Goal: Find specific page/section: Find specific page/section

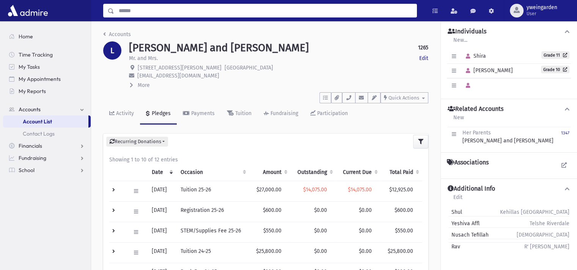
click at [179, 12] on input "Search" at bounding box center [265, 11] width 302 height 14
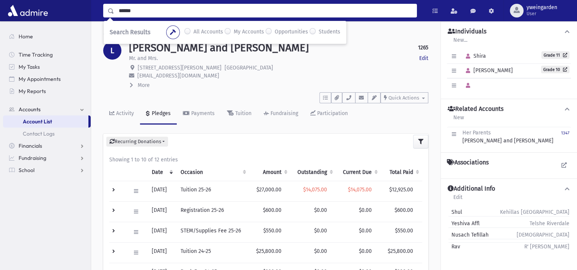
type input "******"
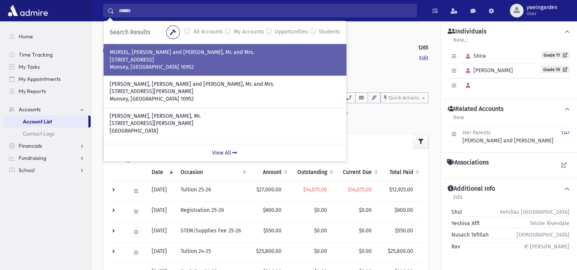
click at [168, 67] on p "Monsey, [GEOGRAPHIC_DATA] 10952" at bounding box center [225, 67] width 231 height 8
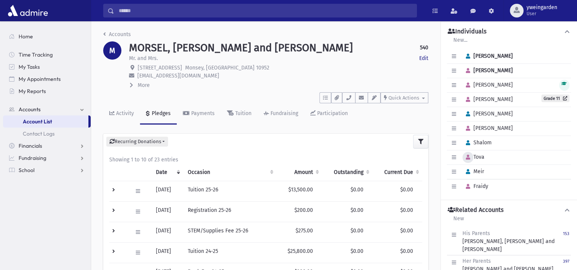
click at [468, 157] on icon "button" at bounding box center [468, 157] width 4 height 5
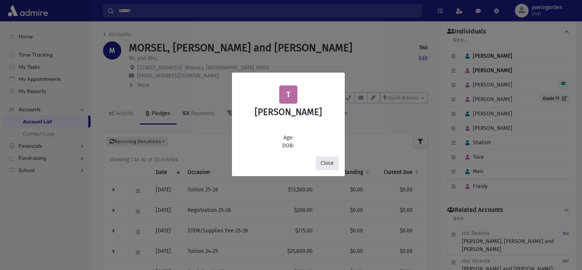
click at [328, 166] on button "Close" at bounding box center [327, 163] width 23 height 14
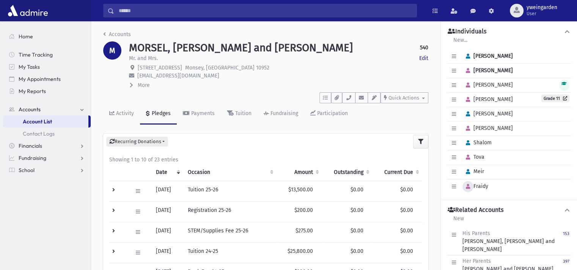
click at [469, 184] on icon "button" at bounding box center [468, 186] width 4 height 5
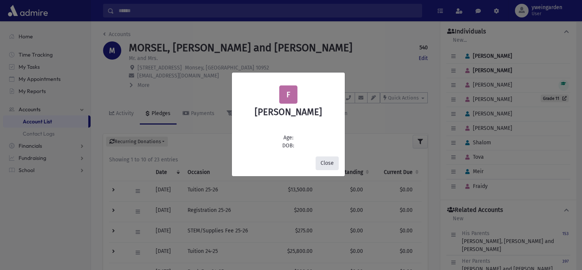
click at [335, 163] on button "Close" at bounding box center [327, 163] width 23 height 14
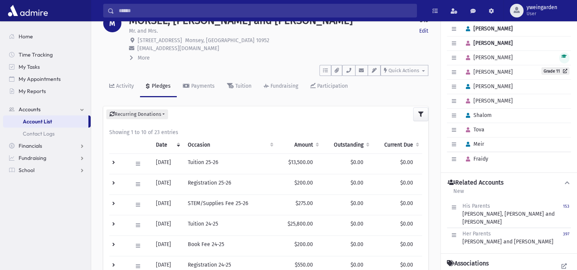
scroll to position [50, 0]
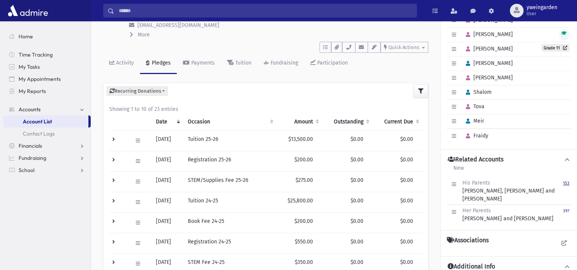
click at [566, 181] on small "153" at bounding box center [566, 182] width 6 height 5
